Goal: Transaction & Acquisition: Purchase product/service

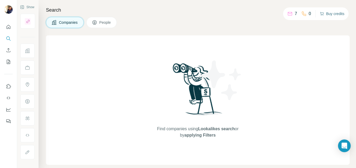
click at [327, 14] on button "Buy credits" at bounding box center [332, 13] width 25 height 7
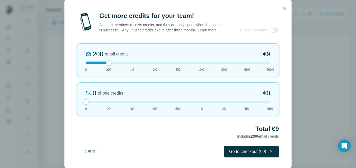
drag, startPoint x: 108, startPoint y: 101, endPoint x: 83, endPoint y: 100, distance: 25.1
click at [84, 100] on div at bounding box center [85, 101] width 5 height 5
drag, startPoint x: 109, startPoint y: 63, endPoint x: 129, endPoint y: 64, distance: 19.3
click at [129, 64] on div at bounding box center [178, 63] width 184 height 3
drag, startPoint x: 131, startPoint y: 62, endPoint x: 110, endPoint y: 63, distance: 21.7
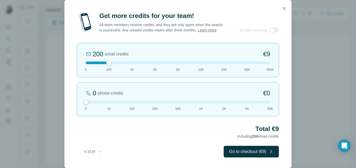
click at [110, 63] on div at bounding box center [108, 62] width 5 height 5
click at [249, 151] on button "Go to checkout (€9)" at bounding box center [251, 152] width 55 height 12
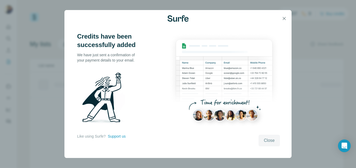
click at [272, 141] on span "Close" at bounding box center [269, 140] width 11 height 6
